Goal: Navigation & Orientation: Find specific page/section

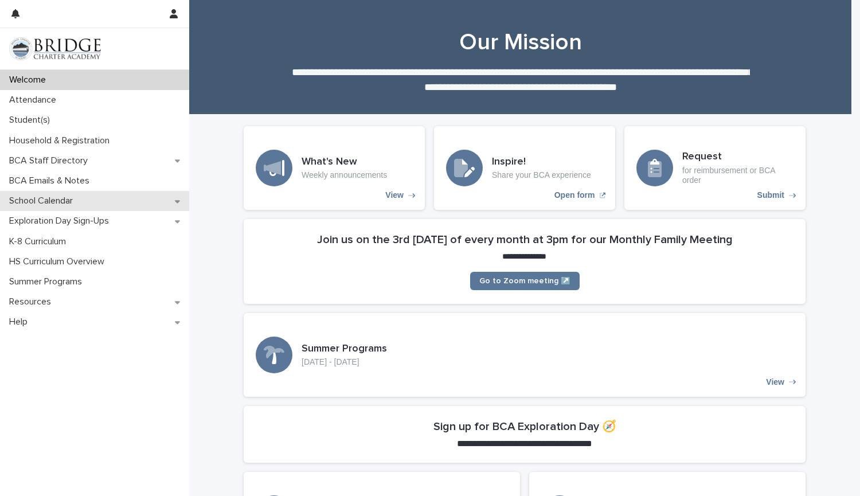
click at [57, 198] on p "School Calendar" at bounding box center [43, 201] width 77 height 11
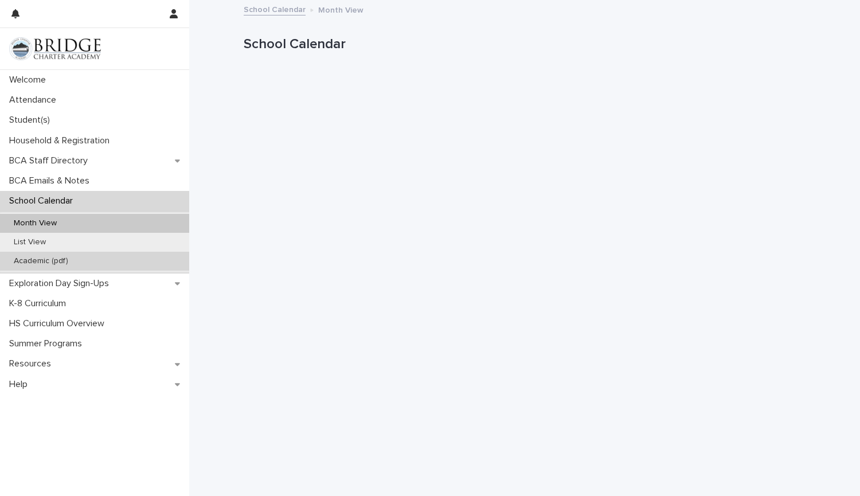
click at [34, 266] on div "Academic (pdf)" at bounding box center [94, 261] width 189 height 19
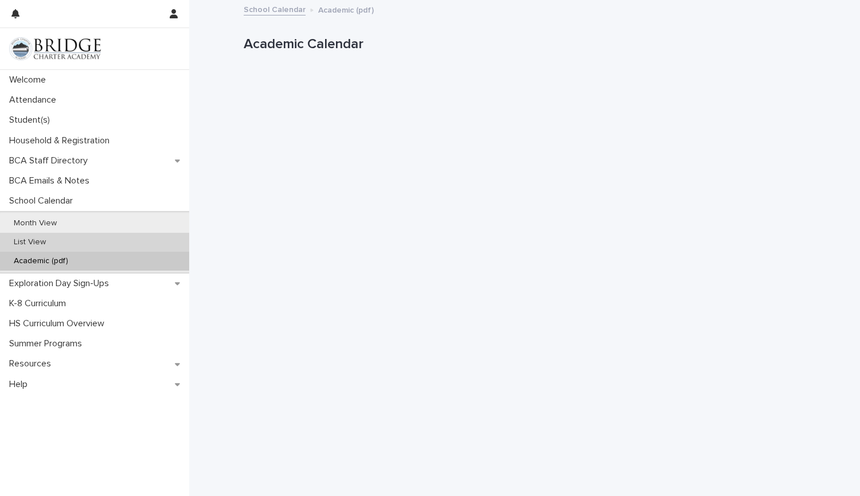
click at [34, 241] on p "List View" at bounding box center [30, 242] width 50 height 10
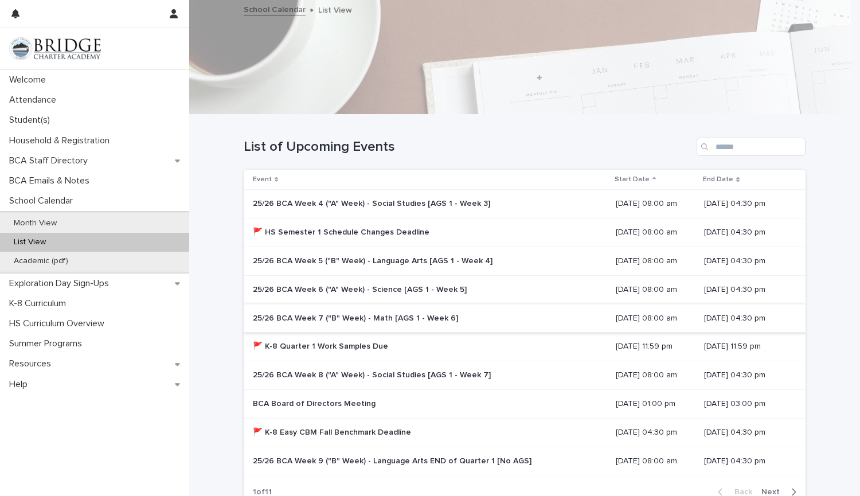
scroll to position [110, 0]
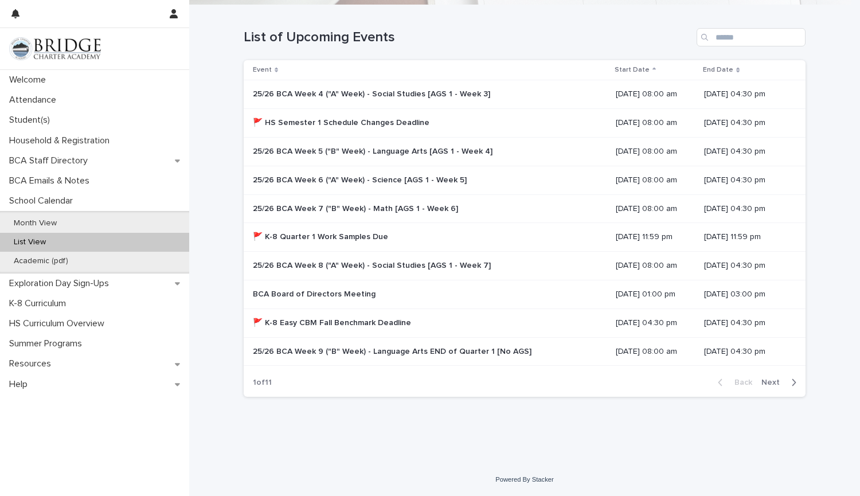
click at [787, 385] on div "button" at bounding box center [792, 382] width 10 height 10
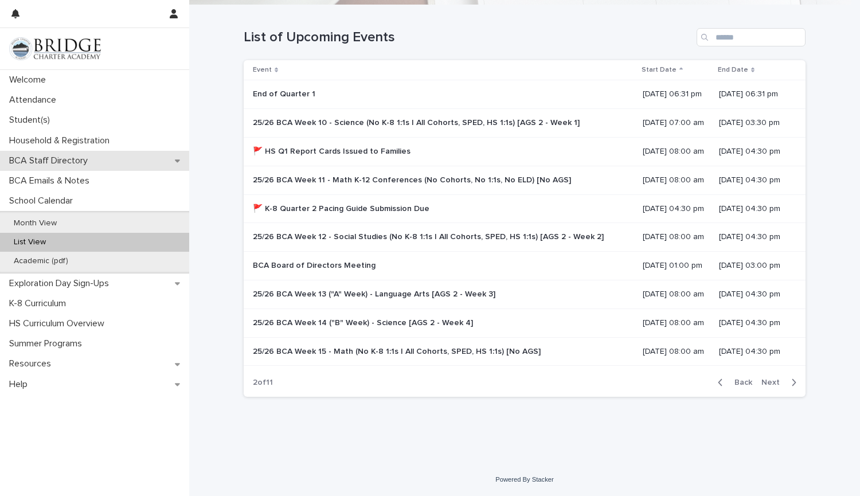
click at [162, 165] on div "BCA Staff Directory" at bounding box center [94, 161] width 189 height 20
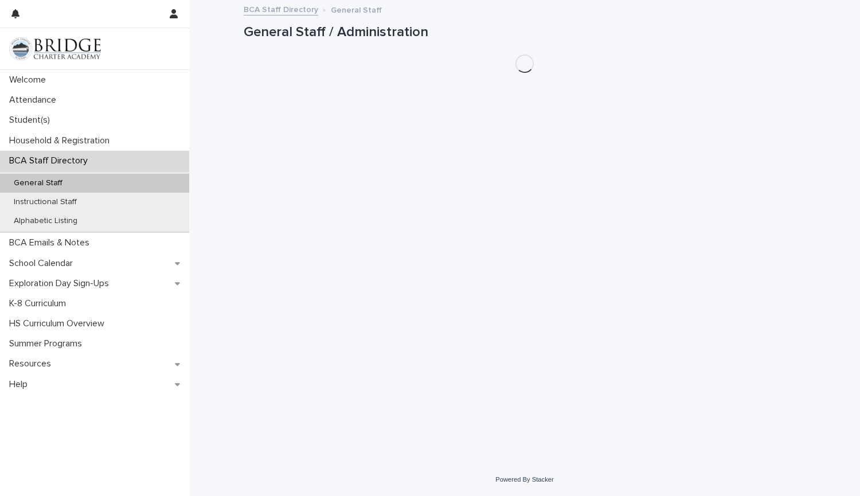
click at [162, 165] on div "BCA Staff Directory" at bounding box center [94, 161] width 189 height 20
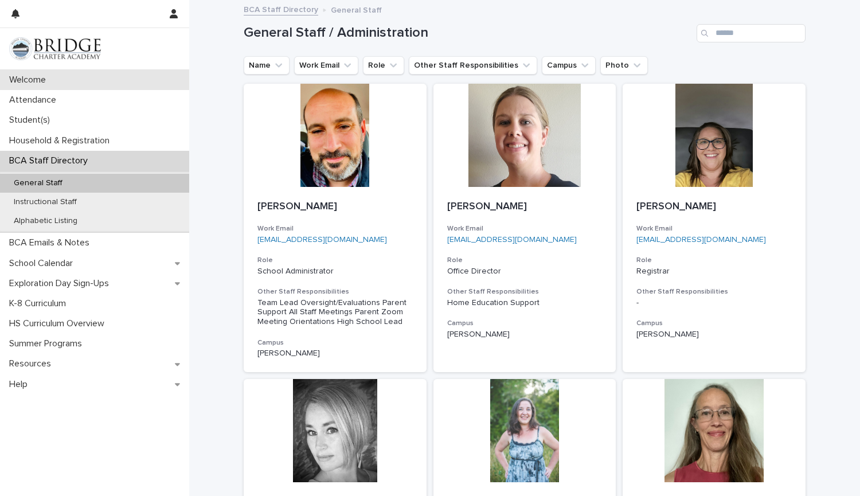
click at [52, 83] on p "Welcome" at bounding box center [30, 80] width 50 height 11
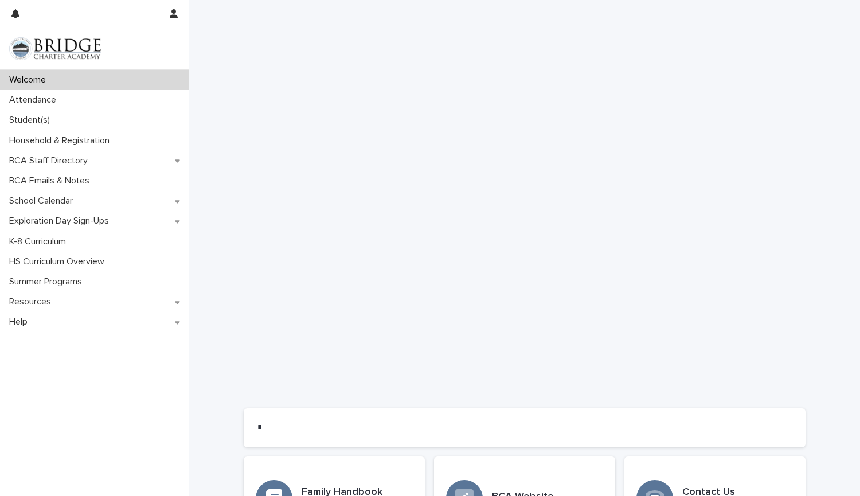
scroll to position [682, 0]
